Goal: Book appointment/travel/reservation

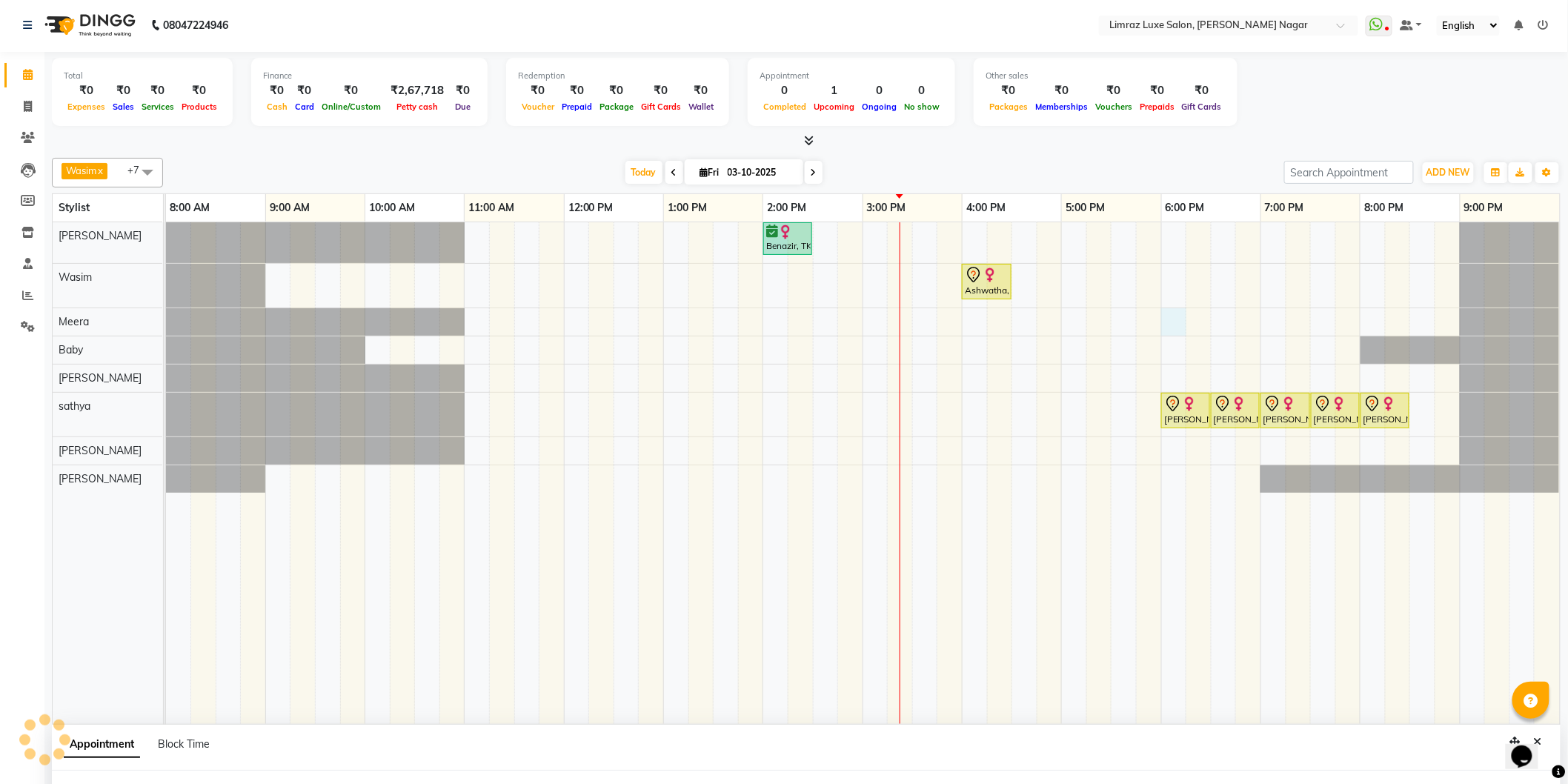
select select "74168"
select select "tentative"
select select "1080"
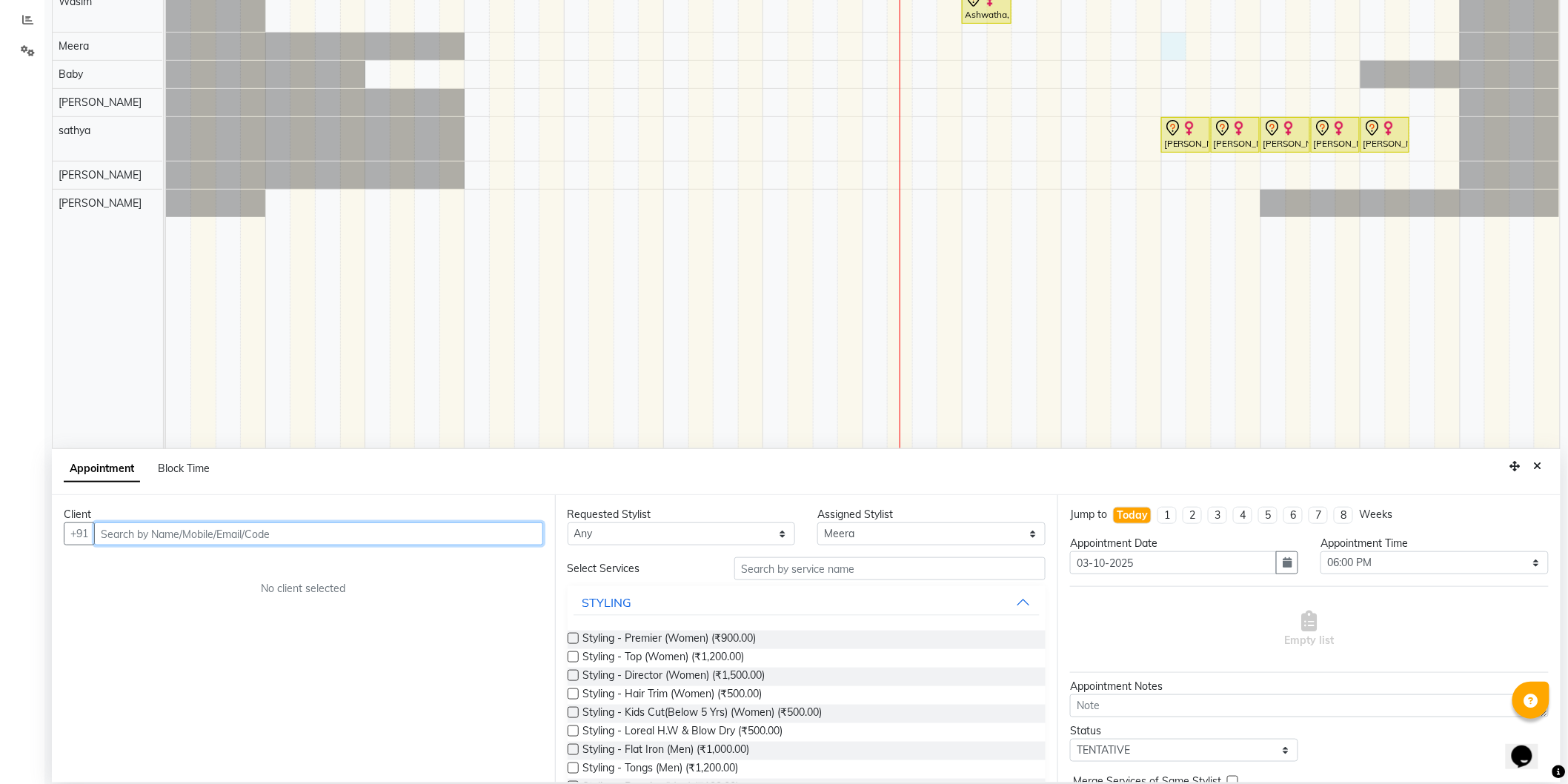
scroll to position [278, 0]
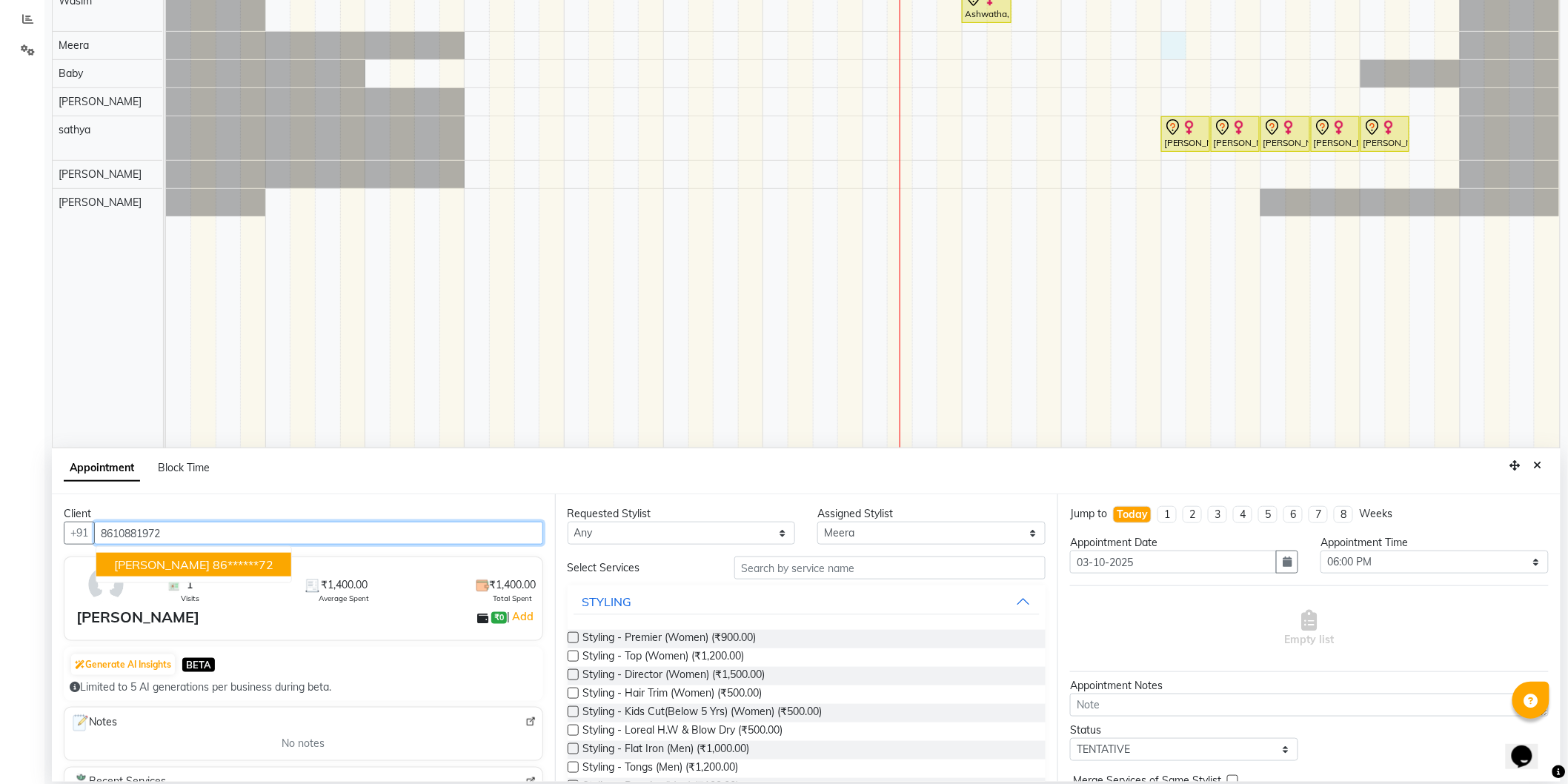
click at [130, 566] on span "[PERSON_NAME]" at bounding box center [162, 565] width 96 height 15
type input "86******72"
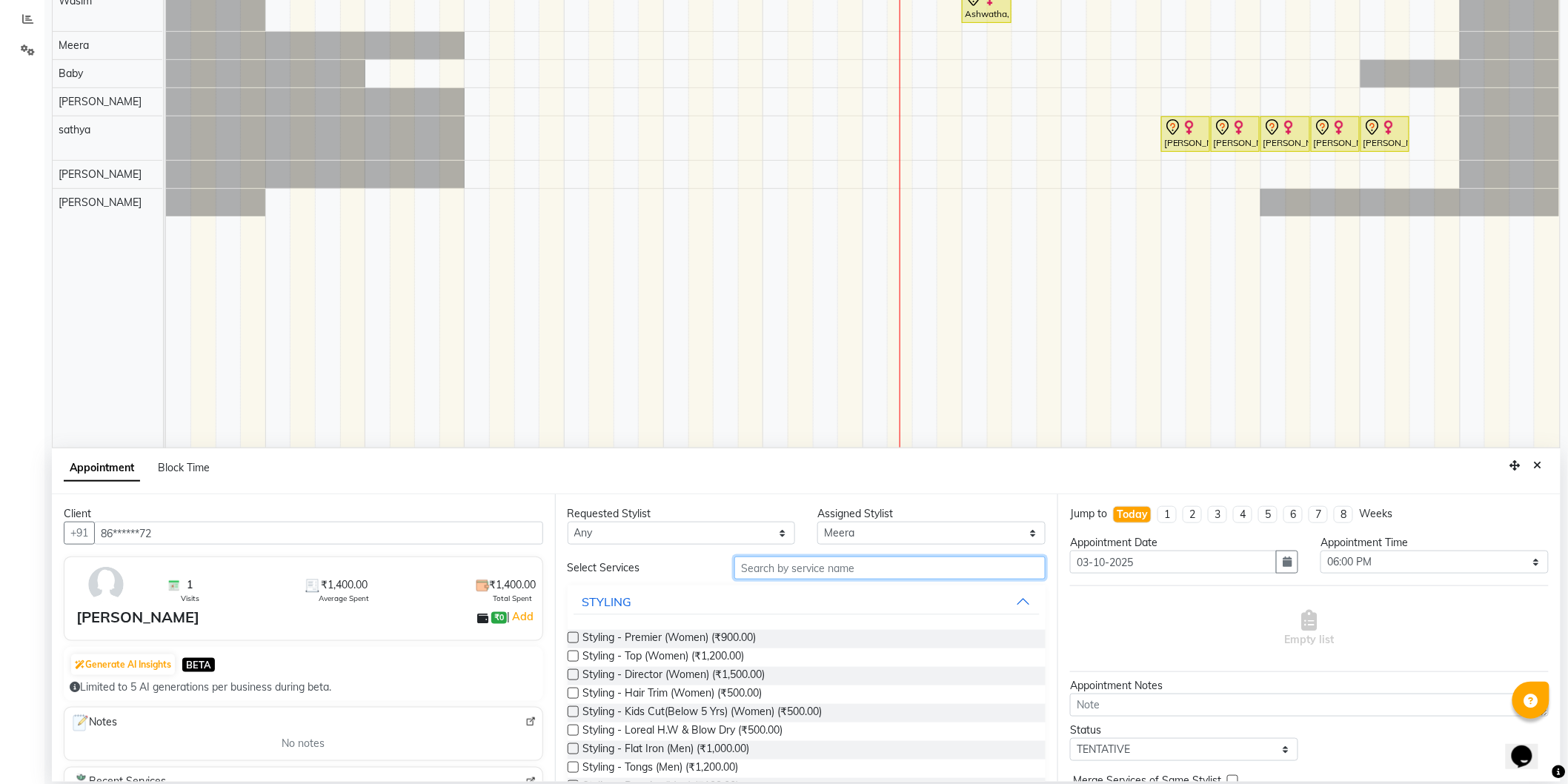
click at [789, 576] on input "text" at bounding box center [890, 568] width 311 height 23
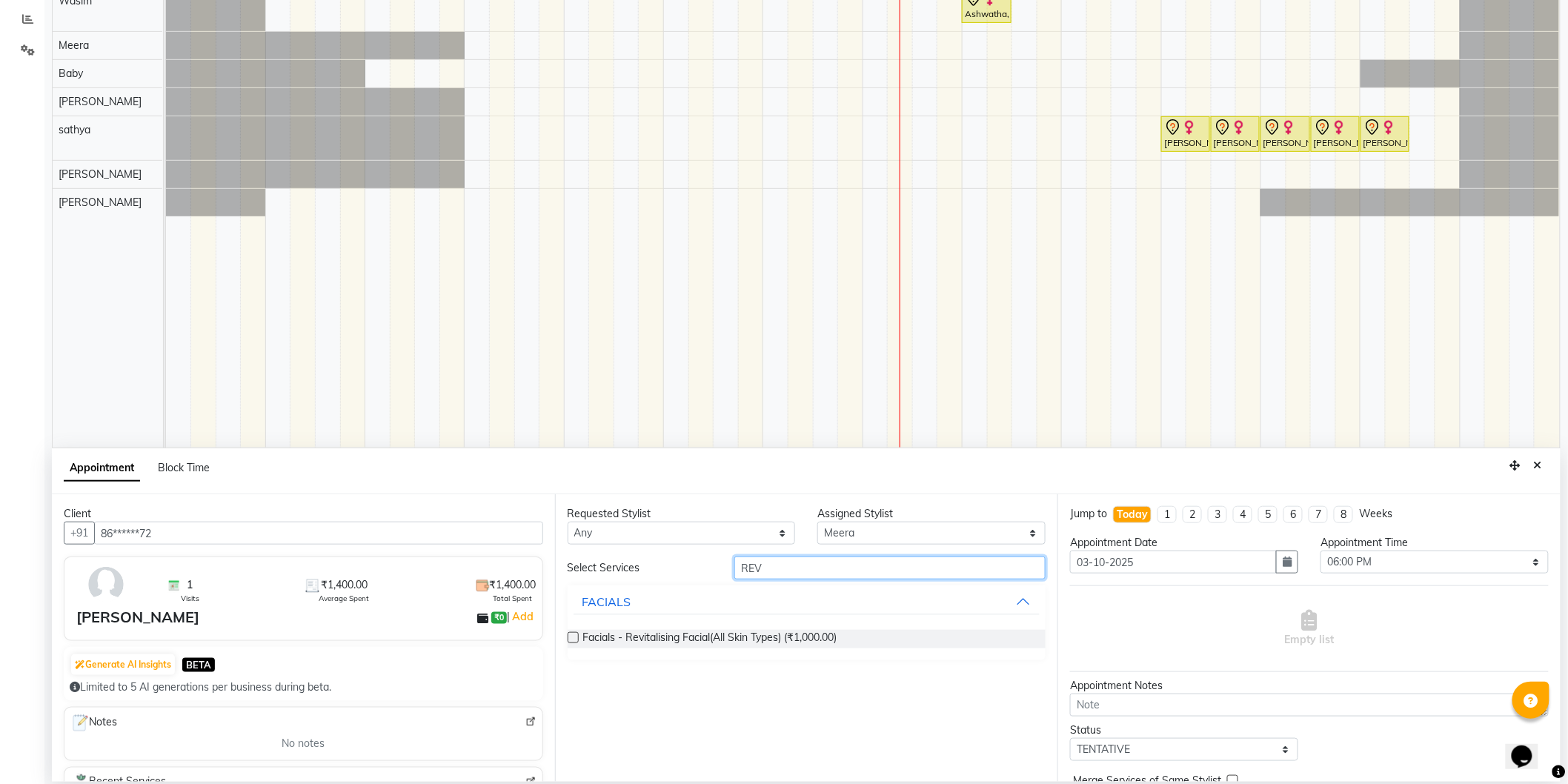
type input "REV"
click at [570, 638] on label at bounding box center [573, 637] width 11 height 11
click at [570, 638] on input "checkbox" at bounding box center [572, 638] width 10 height 10
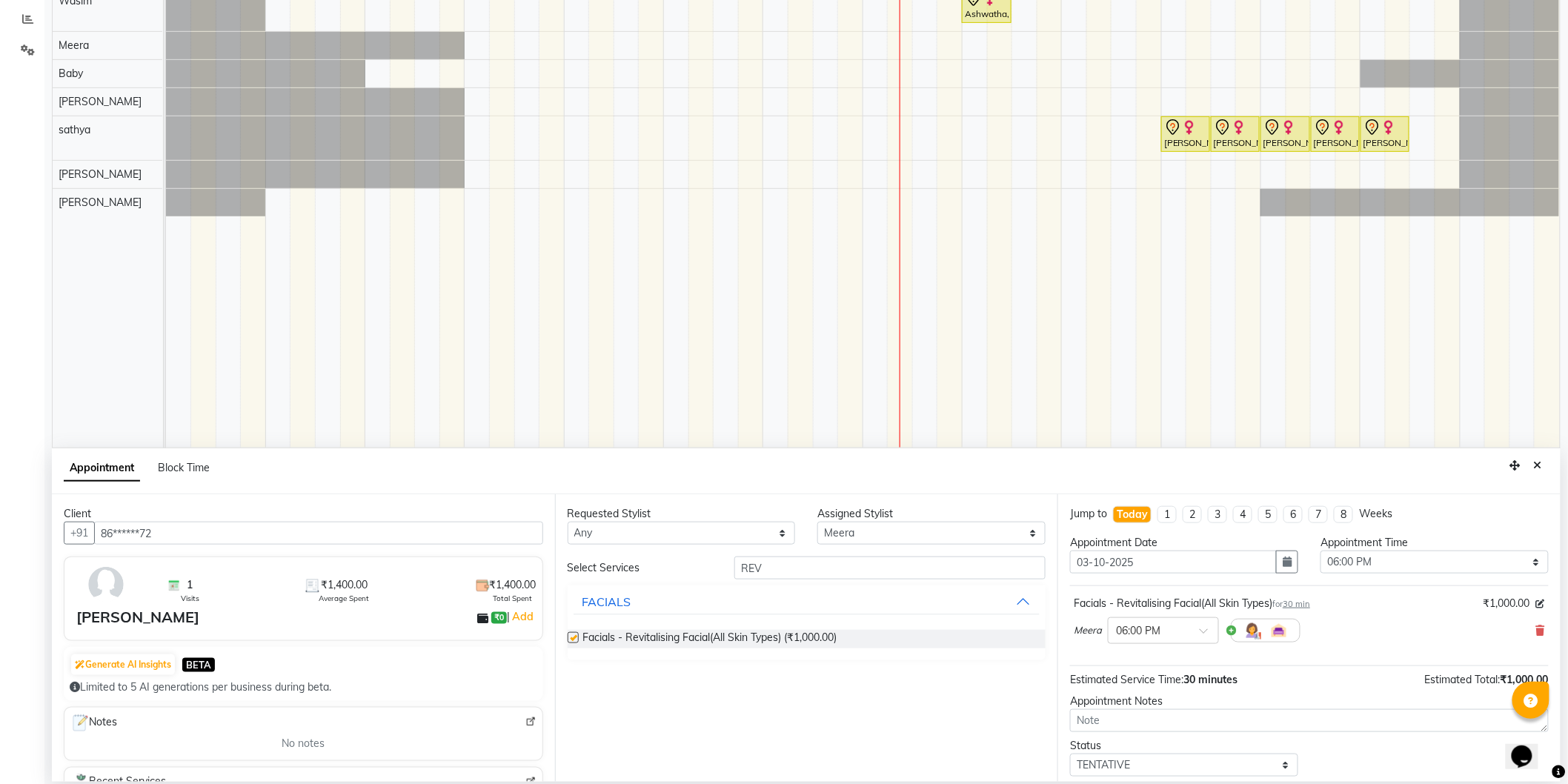
checkbox input "false"
drag, startPoint x: 779, startPoint y: 574, endPoint x: 663, endPoint y: 574, distance: 116.0
click at [663, 574] on div "Select Services REV" at bounding box center [807, 568] width 501 height 23
type input "EYE"
click at [571, 638] on label at bounding box center [573, 637] width 11 height 11
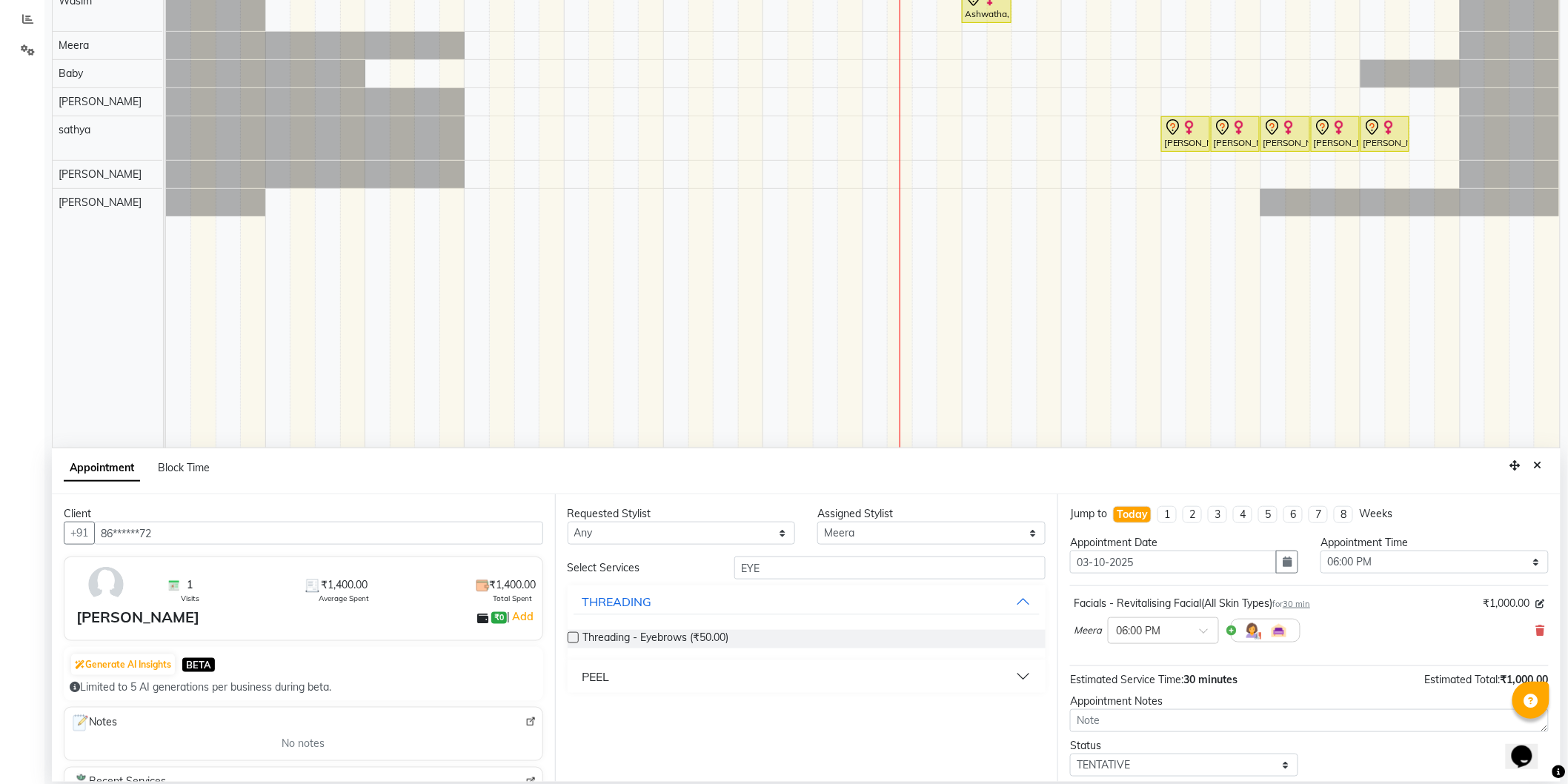
click at [571, 638] on input "checkbox" at bounding box center [572, 638] width 10 height 10
checkbox input "false"
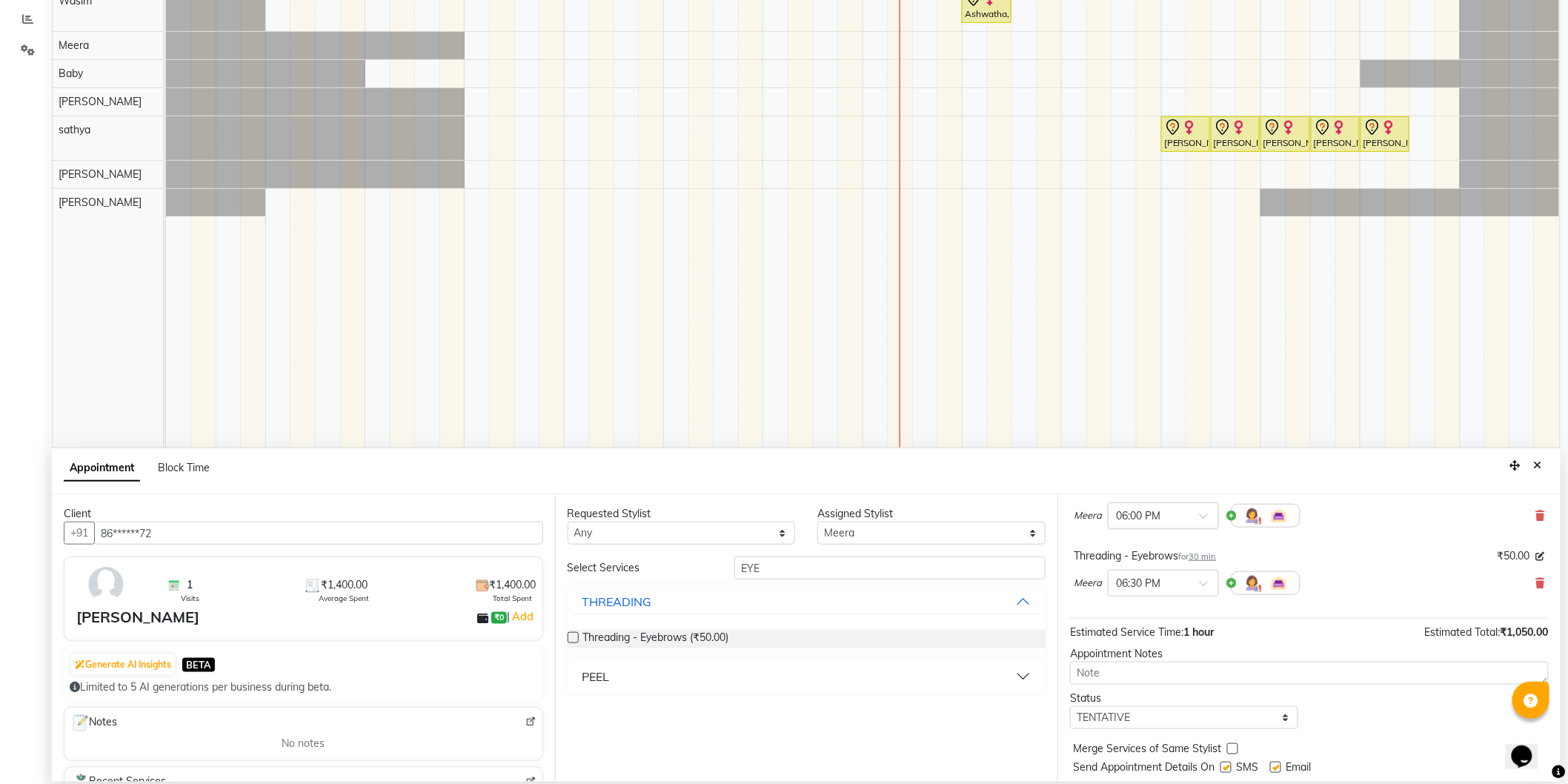
scroll to position [155, 0]
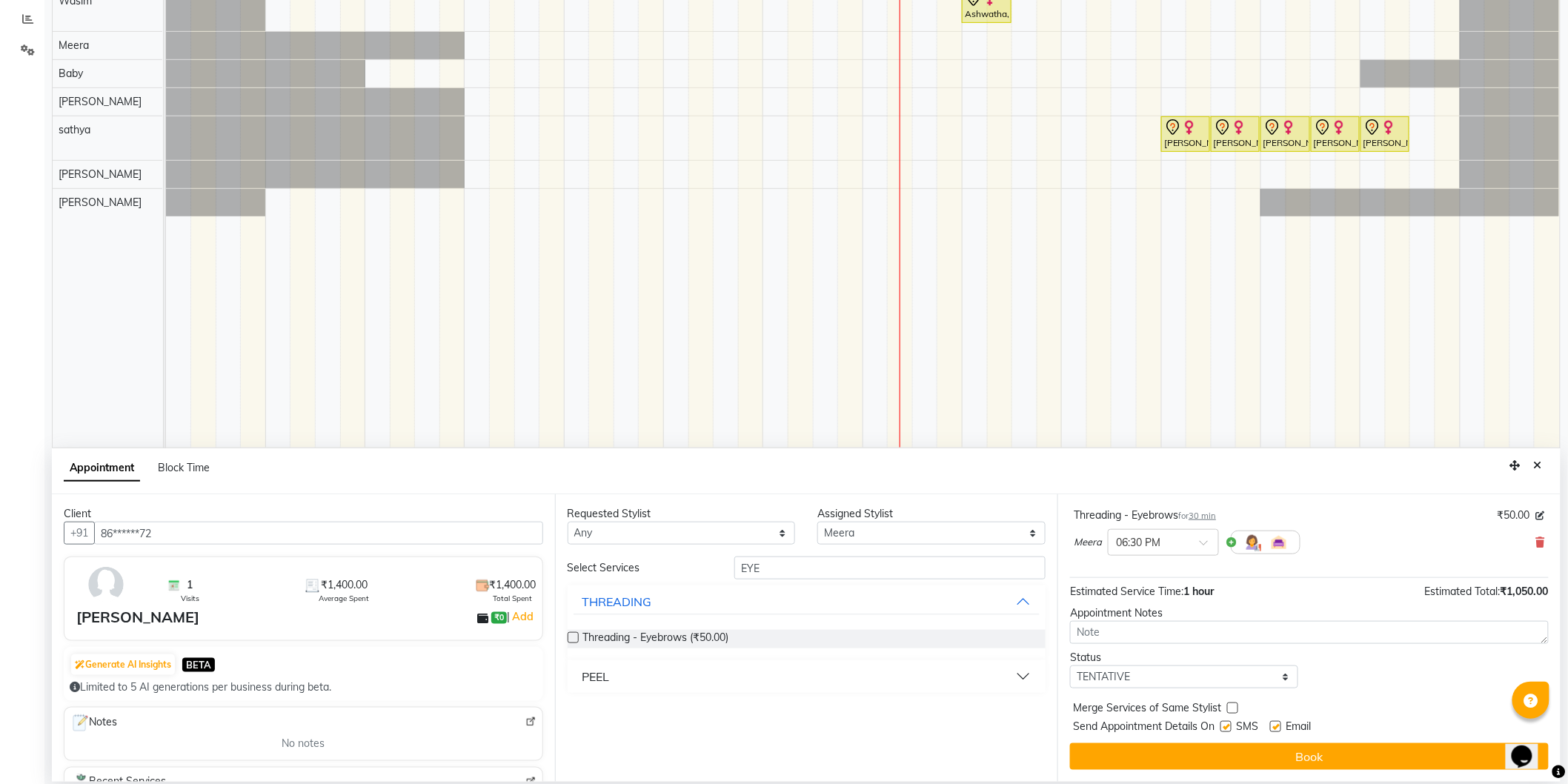
click at [1230, 724] on label at bounding box center [1226, 726] width 11 height 11
click at [1230, 724] on input "checkbox" at bounding box center [1225, 727] width 10 height 10
checkbox input "false"
click at [1278, 726] on label at bounding box center [1275, 726] width 11 height 11
click at [1278, 726] on input "checkbox" at bounding box center [1274, 727] width 10 height 10
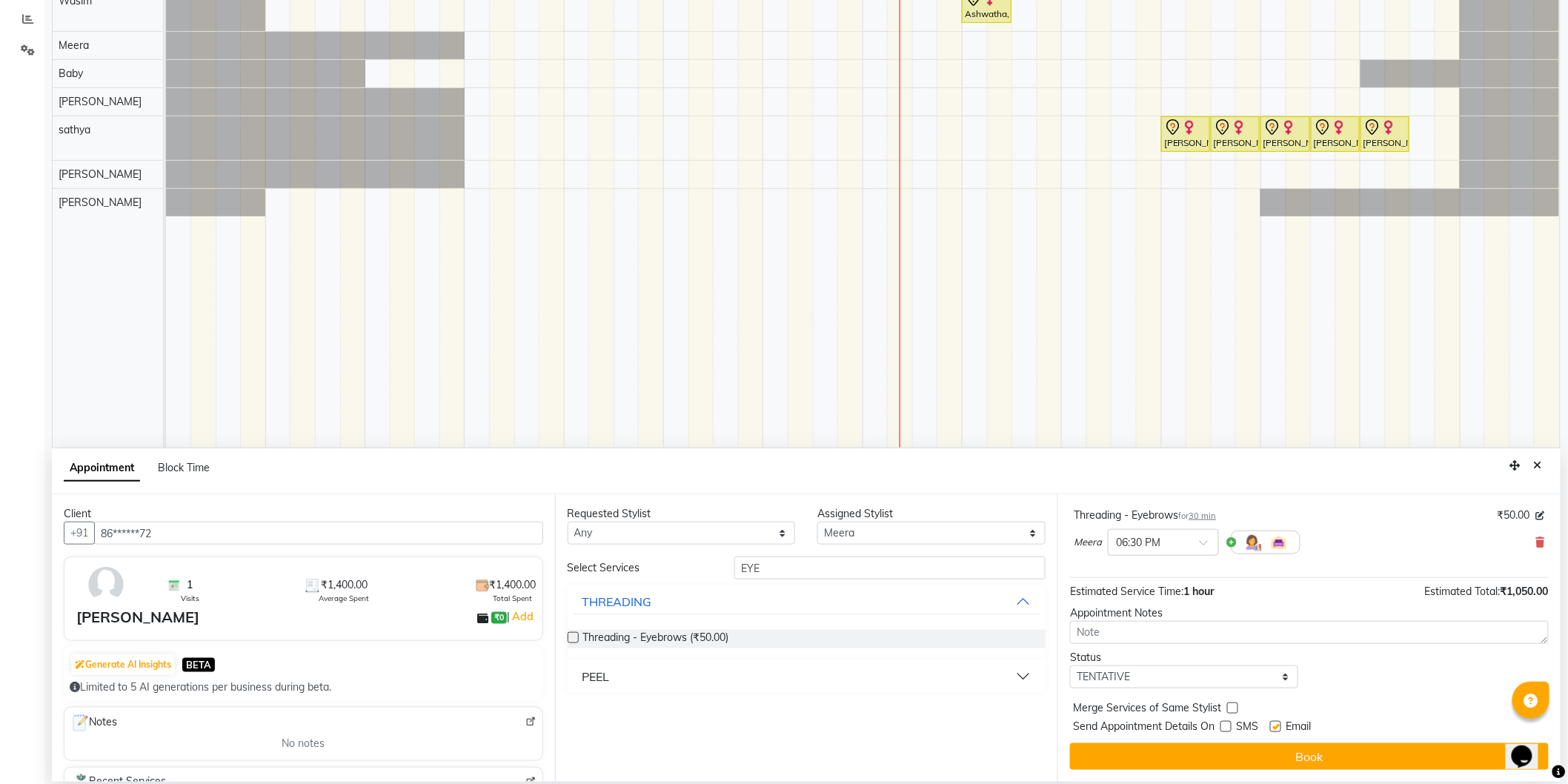
checkbox input "false"
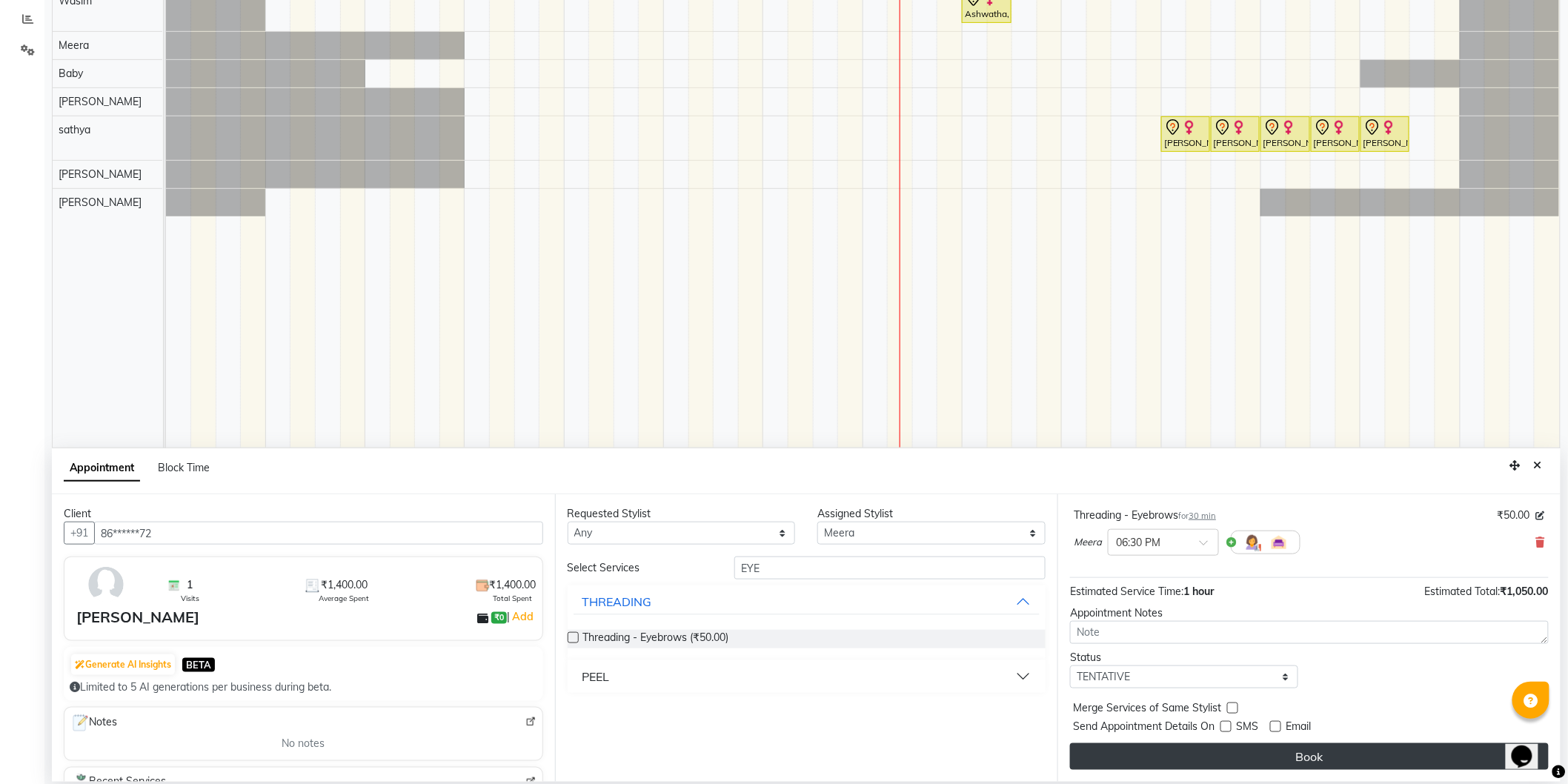
click at [1273, 757] on button "Book" at bounding box center [1309, 756] width 479 height 27
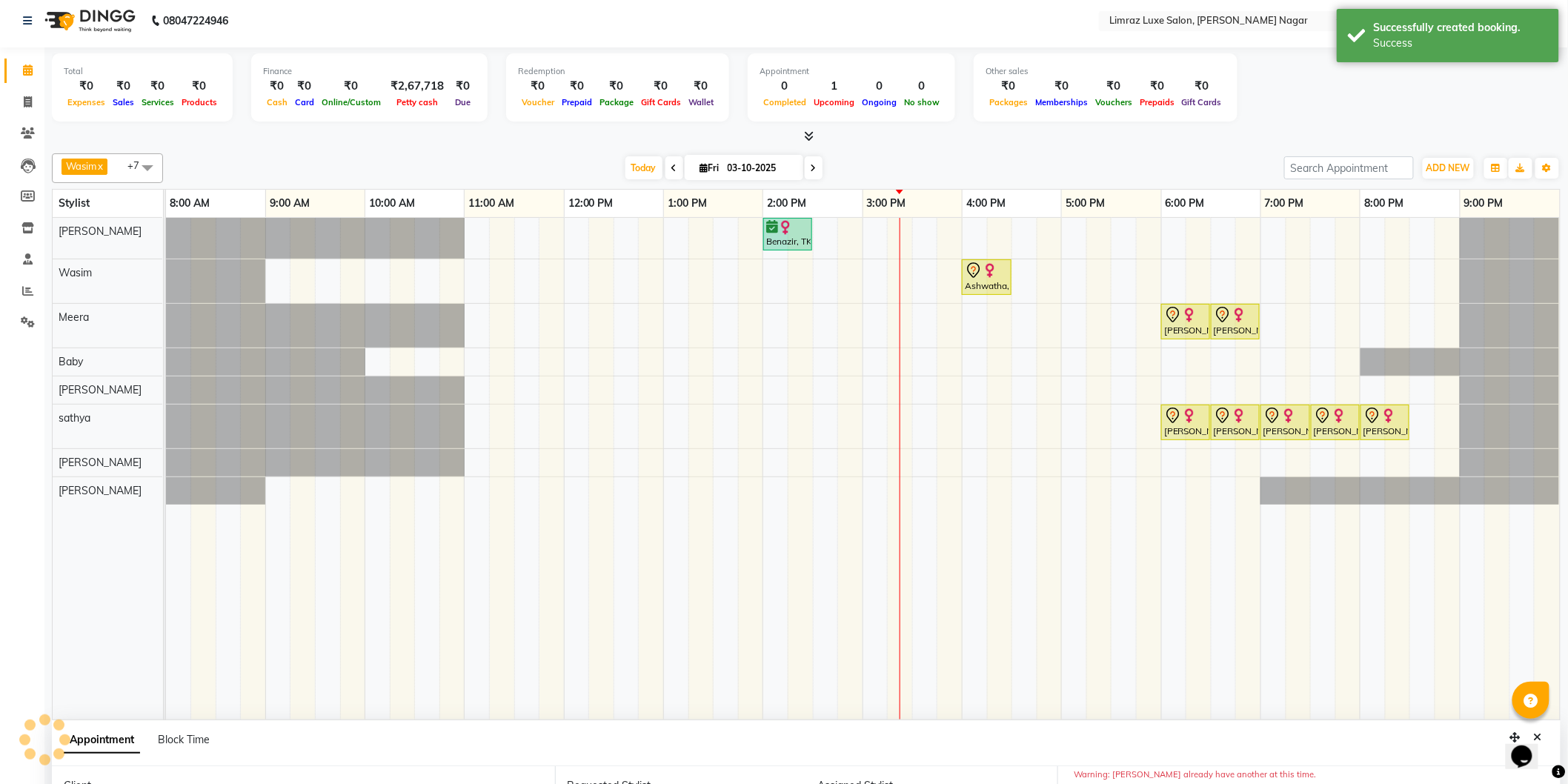
scroll to position [0, 0]
